Goal: Book appointment/travel/reservation

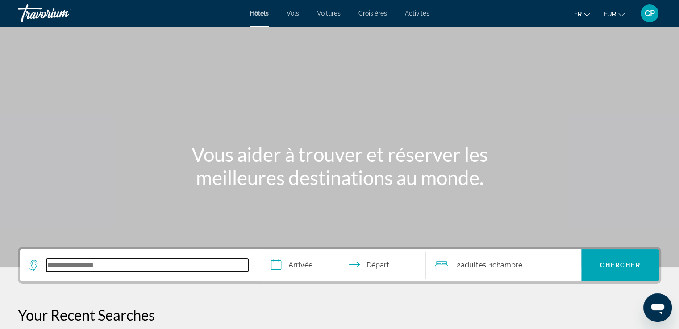
click at [79, 264] on input "Search widget" at bounding box center [147, 265] width 202 height 13
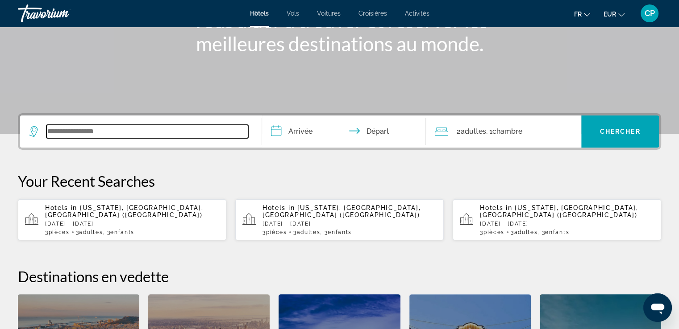
scroll to position [218, 0]
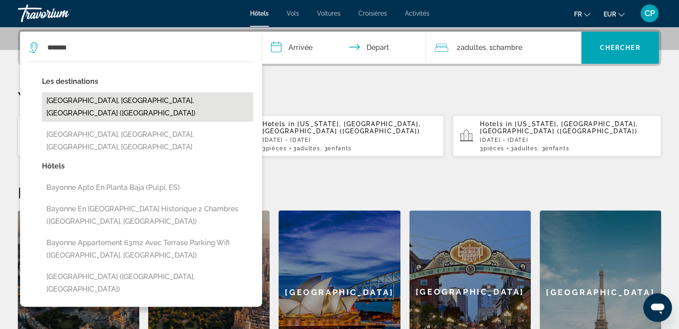
click at [97, 100] on button "[GEOGRAPHIC_DATA], [GEOGRAPHIC_DATA], [GEOGRAPHIC_DATA] ([GEOGRAPHIC_DATA])" at bounding box center [147, 106] width 211 height 29
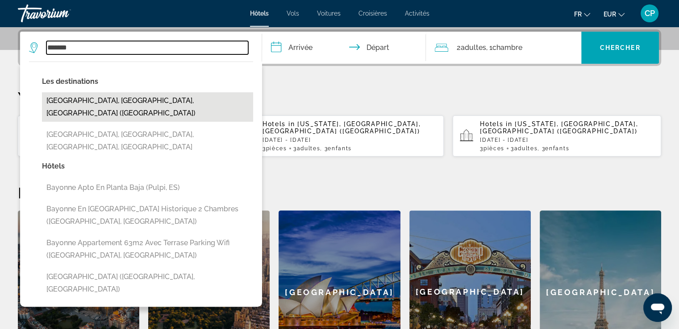
type input "**********"
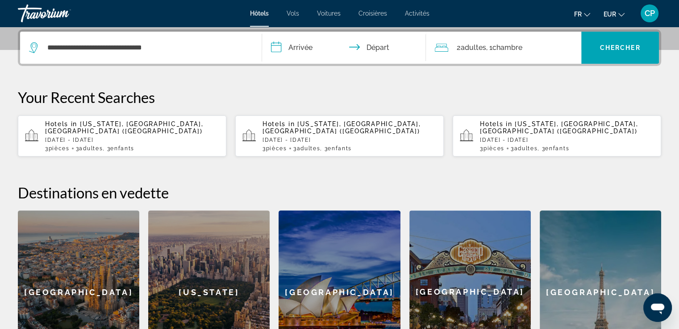
click at [291, 46] on input "**********" at bounding box center [346, 49] width 168 height 35
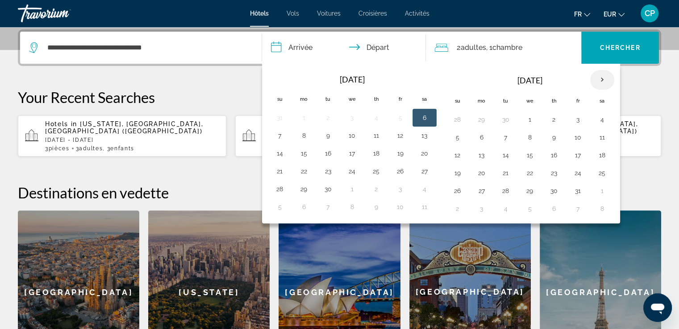
click at [602, 79] on th "Next month" at bounding box center [602, 80] width 24 height 20
click at [400, 154] on button "17" at bounding box center [400, 155] width 14 height 12
click at [422, 154] on button "18" at bounding box center [424, 155] width 14 height 12
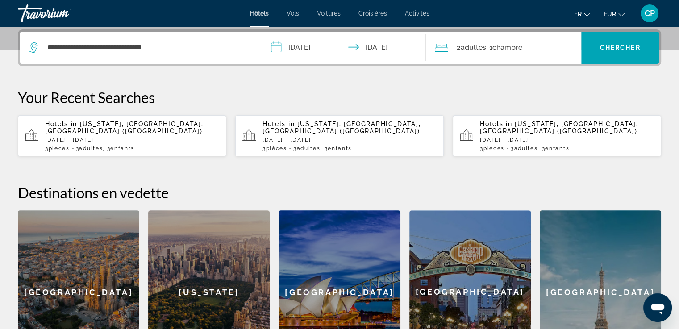
click at [319, 46] on input "**********" at bounding box center [346, 49] width 168 height 35
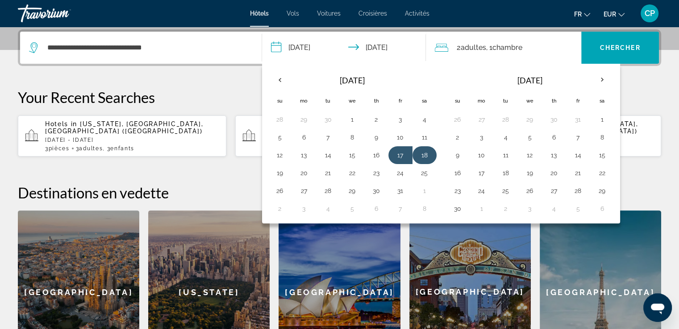
click at [427, 157] on button "18" at bounding box center [424, 155] width 14 height 12
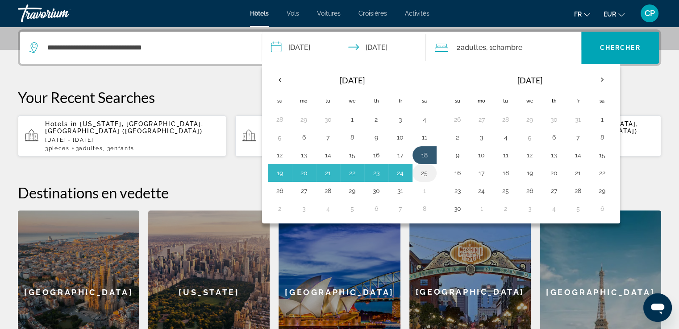
click at [421, 173] on button "25" at bounding box center [424, 173] width 14 height 12
type input "**********"
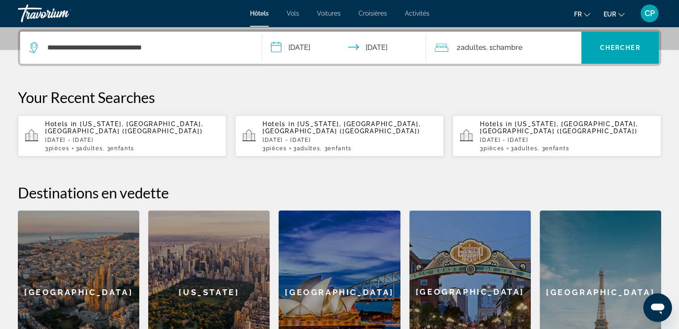
click at [469, 48] on span "Adultes" at bounding box center [472, 47] width 25 height 8
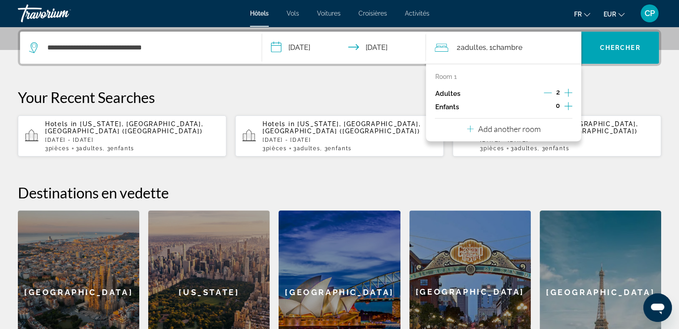
click at [567, 105] on icon "Increment children" at bounding box center [568, 106] width 8 height 11
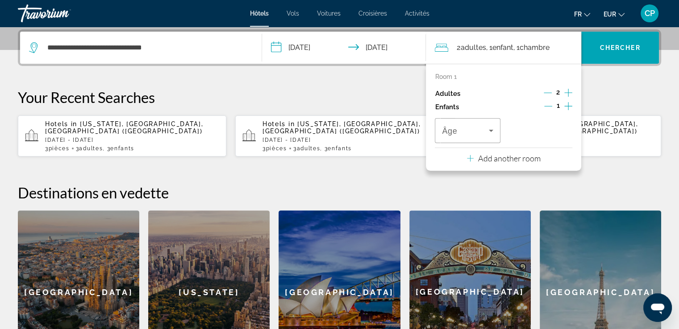
click at [567, 105] on icon "Increment children" at bounding box center [568, 106] width 8 height 11
click at [466, 136] on span "Travelers: 2 adults, 2 children" at bounding box center [465, 130] width 46 height 11
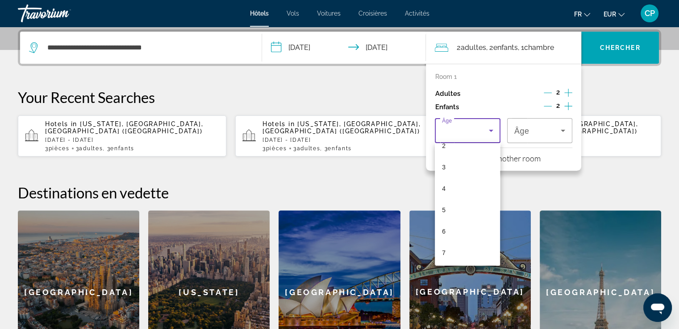
scroll to position [178, 0]
click at [450, 190] on mat-option "10" at bounding box center [467, 192] width 65 height 21
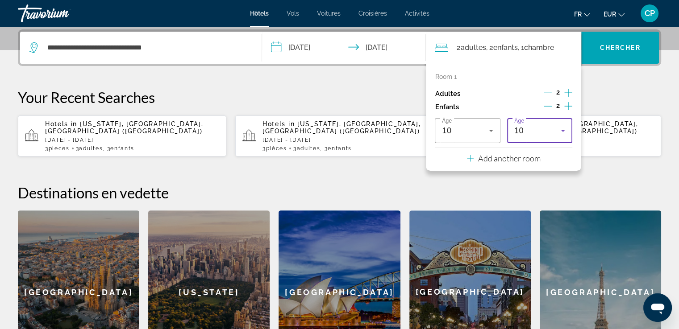
click at [540, 125] on div "10" at bounding box center [537, 130] width 46 height 11
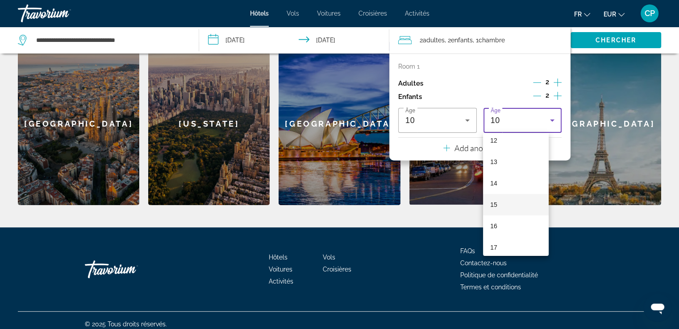
scroll to position [269, 0]
click at [506, 173] on mat-option "14" at bounding box center [515, 177] width 65 height 21
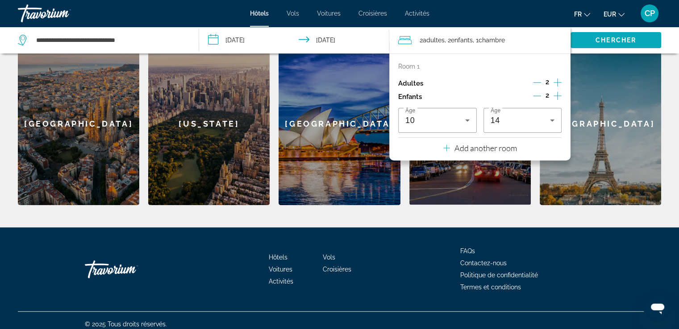
click at [602, 38] on span "Chercher" at bounding box center [615, 40] width 41 height 7
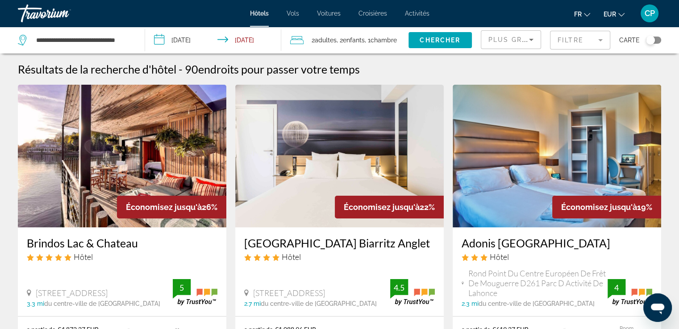
click at [566, 41] on mat-form-field "Filtre" at bounding box center [580, 40] width 60 height 19
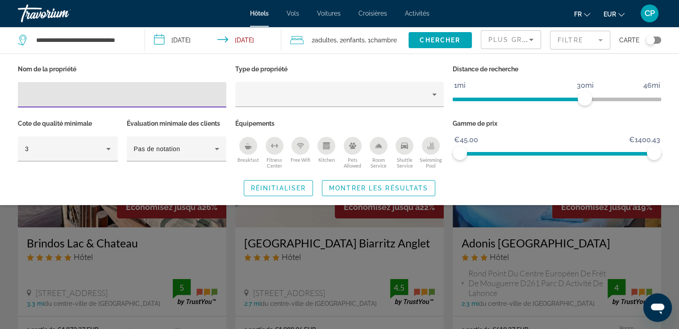
click at [506, 99] on span "ngx-slider" at bounding box center [518, 100] width 132 height 4
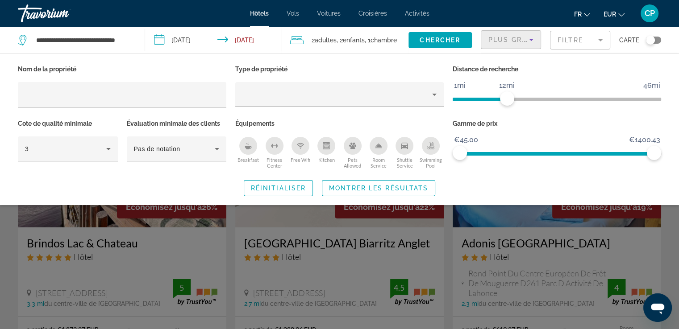
click at [501, 39] on span "Plus grandes économies" at bounding box center [541, 39] width 107 height 7
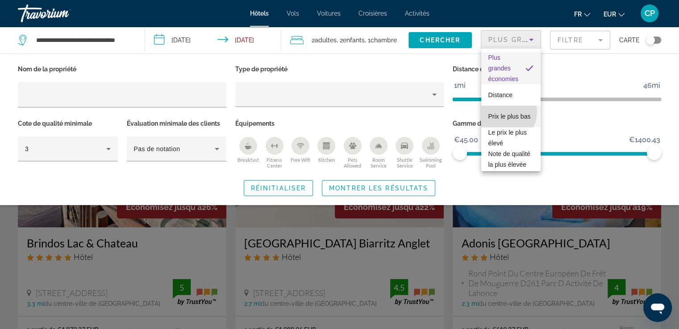
click at [500, 113] on span "Prix le plus bas" at bounding box center [509, 116] width 42 height 7
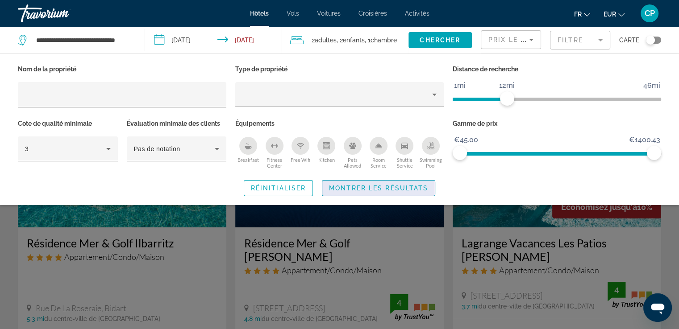
click at [382, 187] on span "Montrer les résultats" at bounding box center [378, 188] width 99 height 7
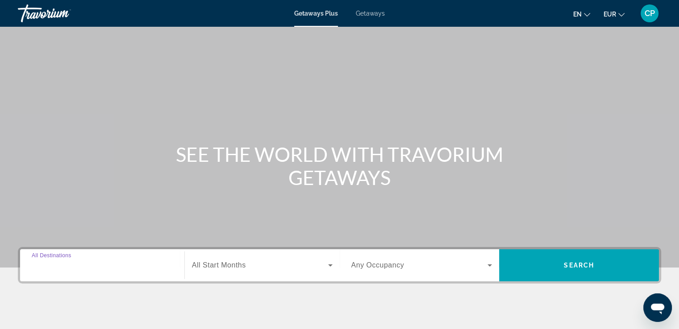
click at [88, 268] on input "Destination All Destinations" at bounding box center [102, 266] width 141 height 11
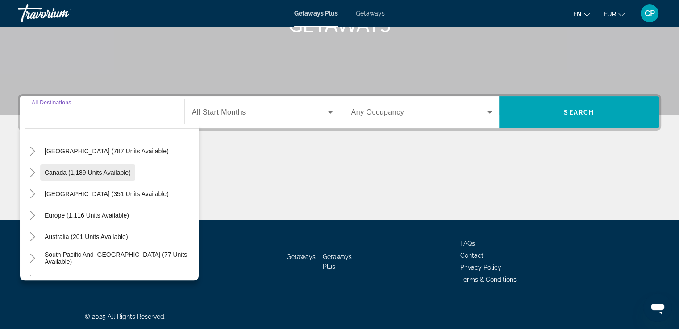
scroll to position [59, 0]
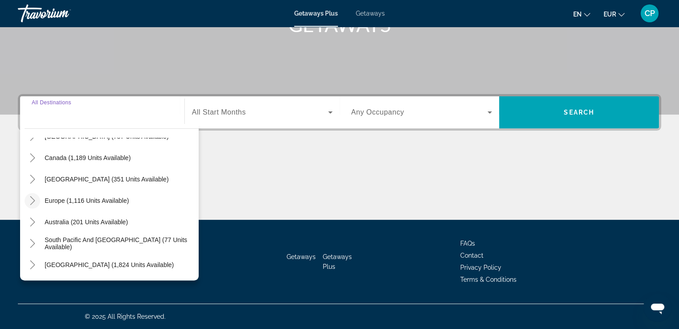
click at [32, 201] on icon "Toggle Europe (1,116 units available)" at bounding box center [32, 200] width 9 height 9
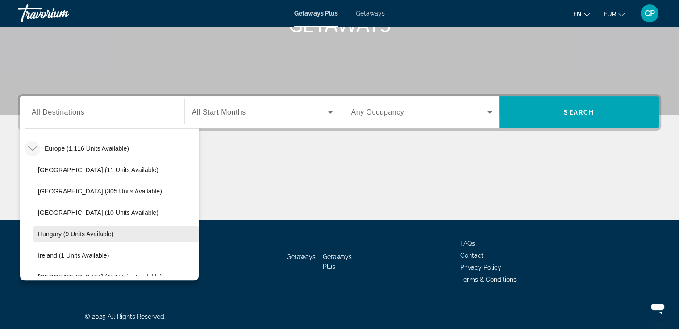
scroll to position [171, 0]
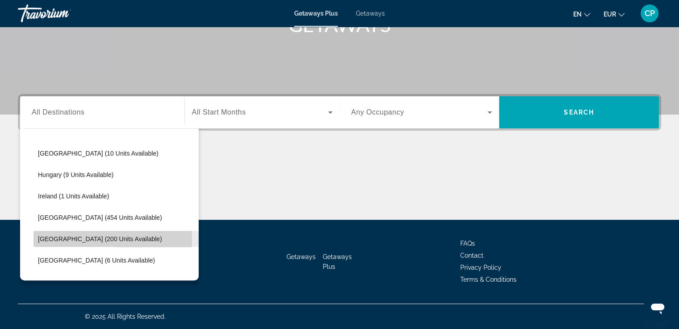
click at [40, 238] on span "Spain (200 units available)" at bounding box center [100, 239] width 124 height 7
type input "**********"
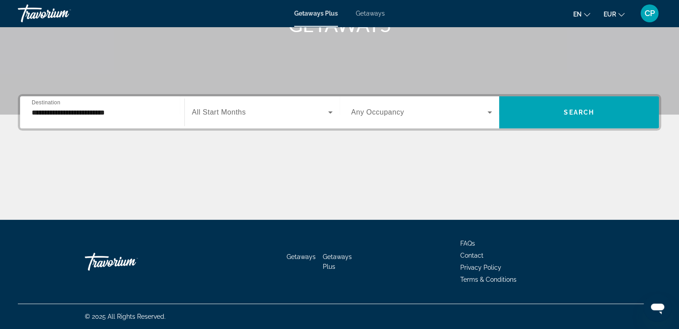
click at [216, 112] on span "All Start Months" at bounding box center [219, 112] width 54 height 8
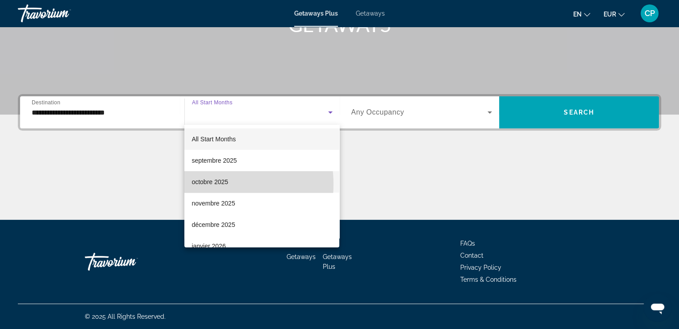
click at [211, 184] on span "octobre 2025" at bounding box center [209, 182] width 37 height 11
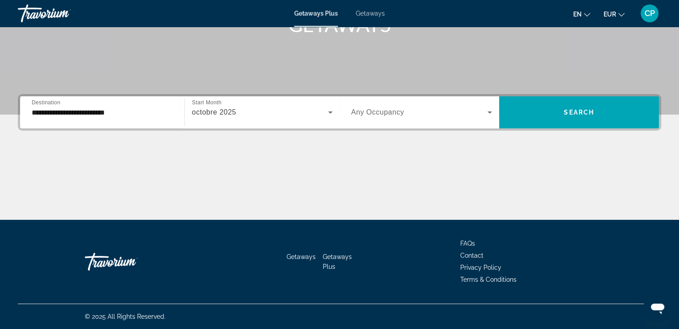
click at [401, 115] on span "Any Occupancy" at bounding box center [377, 112] width 53 height 8
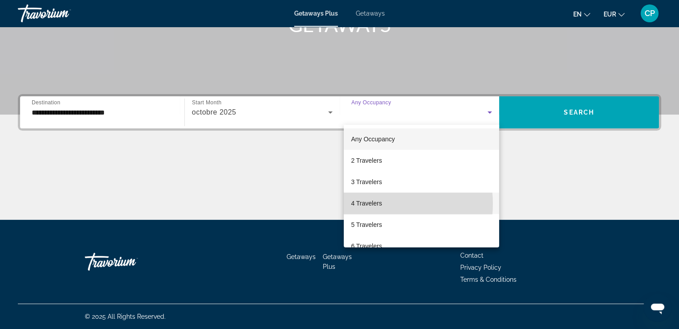
click at [364, 204] on span "4 Travelers" at bounding box center [366, 203] width 31 height 11
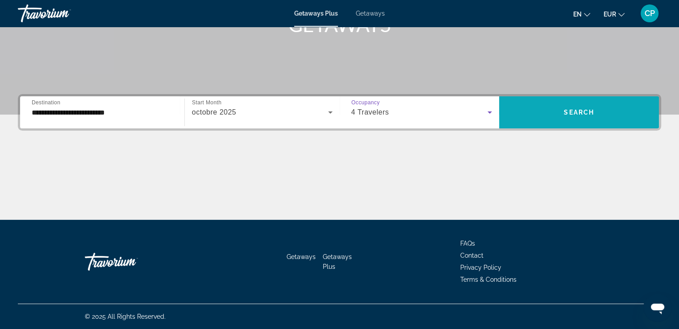
click at [578, 110] on span "Search" at bounding box center [578, 112] width 30 height 7
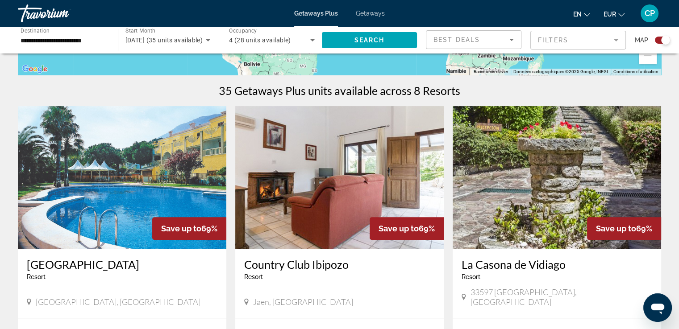
scroll to position [238, 0]
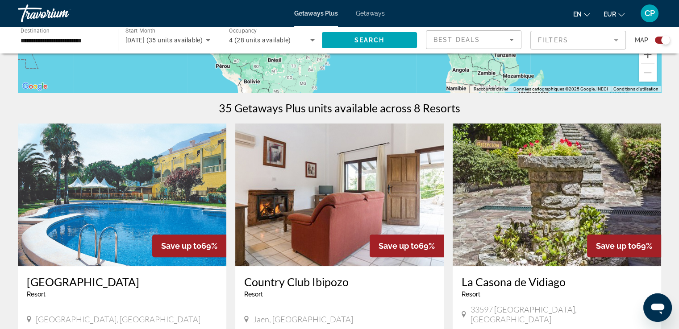
click at [578, 11] on span "en" at bounding box center [577, 14] width 8 height 7
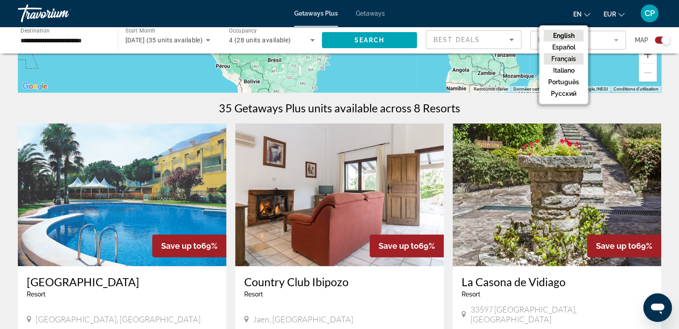
click at [555, 59] on button "Français" at bounding box center [563, 59] width 40 height 12
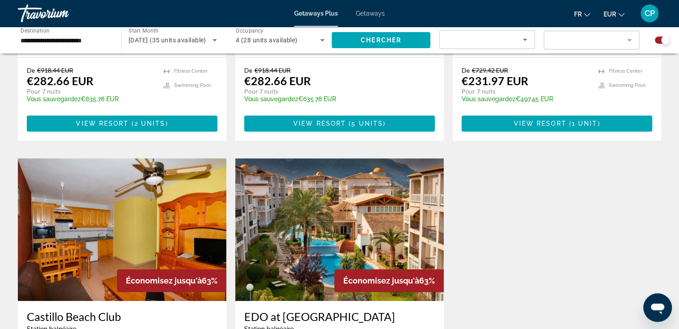
scroll to position [773, 0]
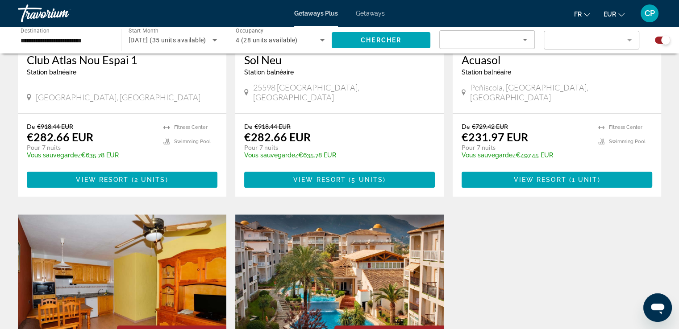
drag, startPoint x: 571, startPoint y: 128, endPoint x: 674, endPoint y: 140, distance: 103.8
